Goal: Find contact information: Find contact information

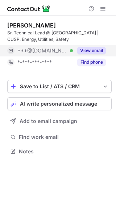
scroll to position [146, 116]
click at [89, 47] on button "View email" at bounding box center [91, 50] width 29 height 7
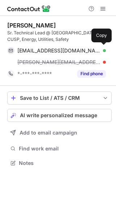
scroll to position [158, 116]
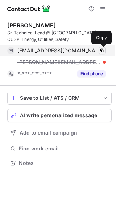
drag, startPoint x: 101, startPoint y: 51, endPoint x: 13, endPoint y: 15, distance: 94.9
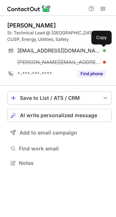
click at [100, 50] on span at bounding box center [102, 51] width 6 height 6
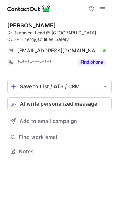
scroll to position [146, 116]
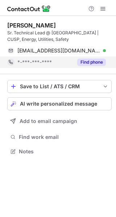
click at [94, 63] on button "Find phone" at bounding box center [91, 62] width 29 height 7
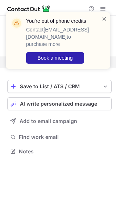
click at [105, 19] on span at bounding box center [104, 18] width 6 height 7
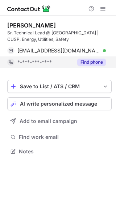
click at [85, 63] on button "Find phone" at bounding box center [91, 62] width 29 height 7
